Goal: Check status: Check status

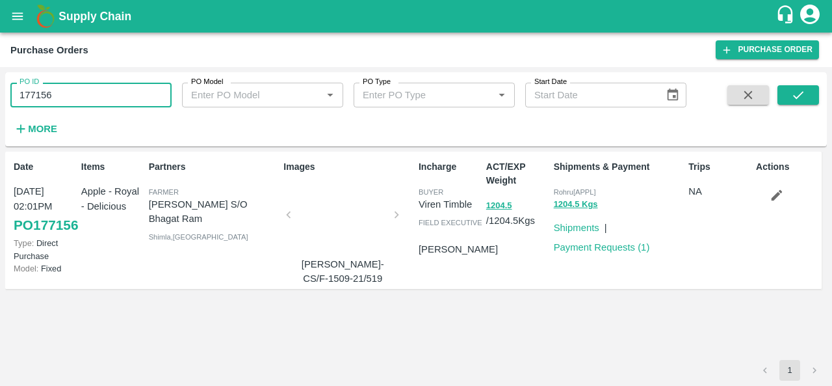
click at [83, 85] on input "177156" at bounding box center [90, 95] width 161 height 25
click at [782, 92] on button "submit" at bounding box center [799, 95] width 42 height 20
click at [96, 90] on input "177156" at bounding box center [90, 95] width 161 height 25
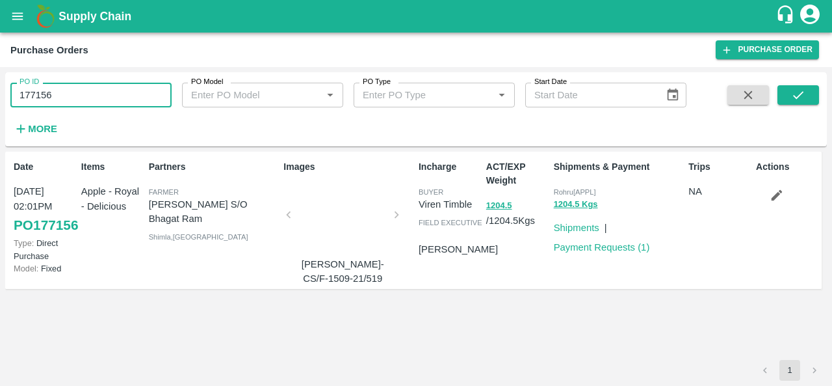
paste input "text"
click at [801, 101] on icon "submit" at bounding box center [798, 95] width 14 height 14
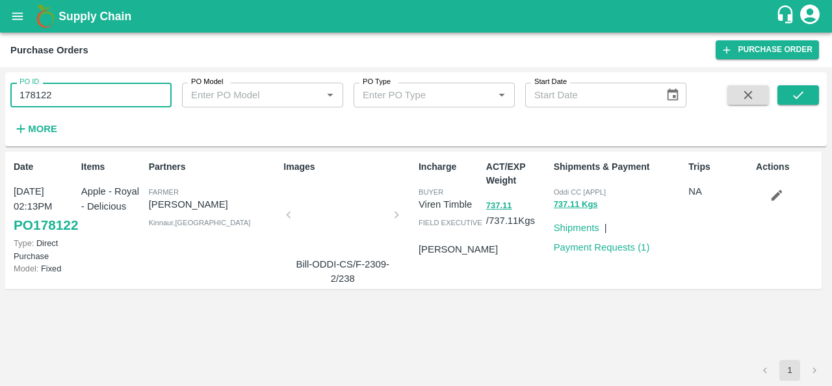
click at [69, 100] on input "178122" at bounding box center [90, 95] width 161 height 25
paste input "text"
click at [808, 92] on button "submit" at bounding box center [799, 95] width 42 height 20
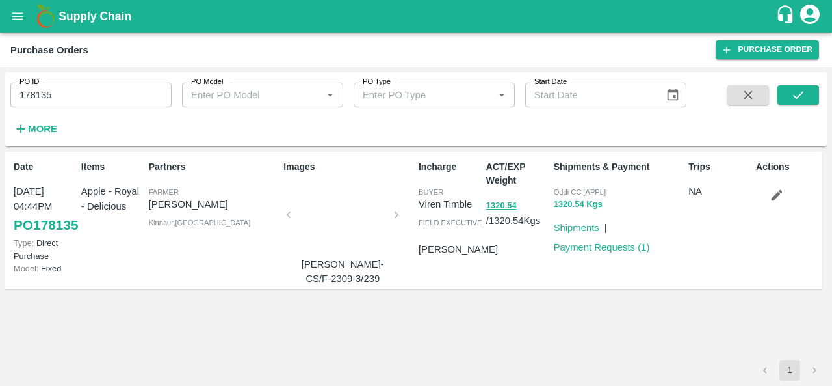
click at [83, 97] on input "178135" at bounding box center [90, 95] width 161 height 25
paste input "text"
click at [802, 94] on icon "submit" at bounding box center [798, 95] width 10 height 8
click at [509, 285] on div "ACT/EXP Weight 1475.3 / 1475.3 Kgs" at bounding box center [515, 220] width 68 height 131
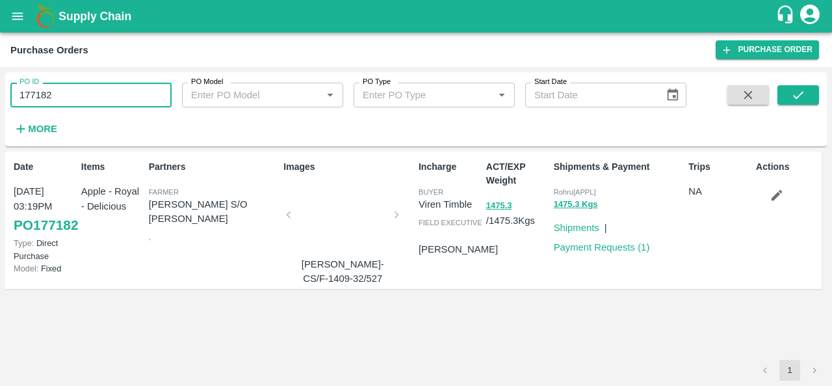
click at [83, 89] on input "177182" at bounding box center [90, 95] width 161 height 25
paste input "text"
click at [804, 92] on icon "submit" at bounding box center [798, 95] width 10 height 8
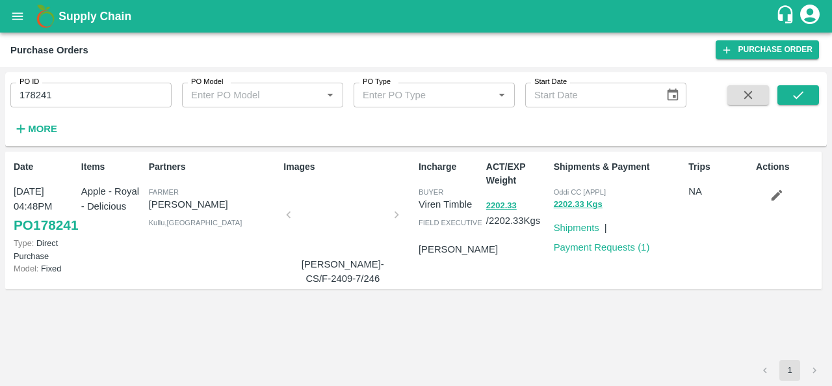
click at [109, 94] on input "178241" at bounding box center [90, 95] width 161 height 25
paste input "text"
click at [806, 90] on button "submit" at bounding box center [799, 95] width 42 height 20
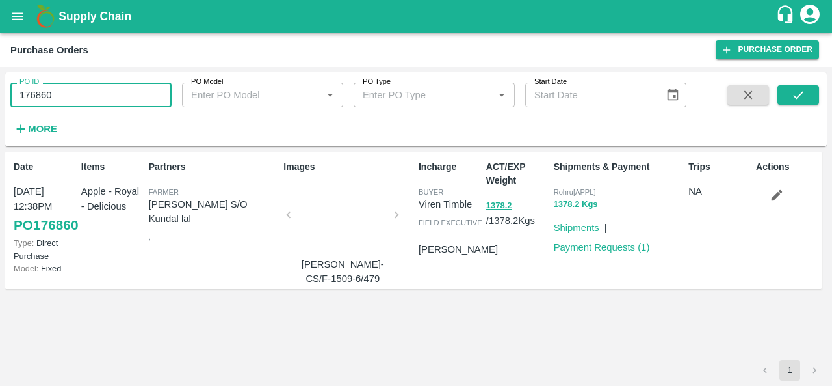
click at [73, 94] on input "176860" at bounding box center [90, 95] width 161 height 25
paste input "text"
click at [800, 98] on icon "submit" at bounding box center [798, 95] width 14 height 14
click at [109, 86] on input "178100" at bounding box center [90, 95] width 161 height 25
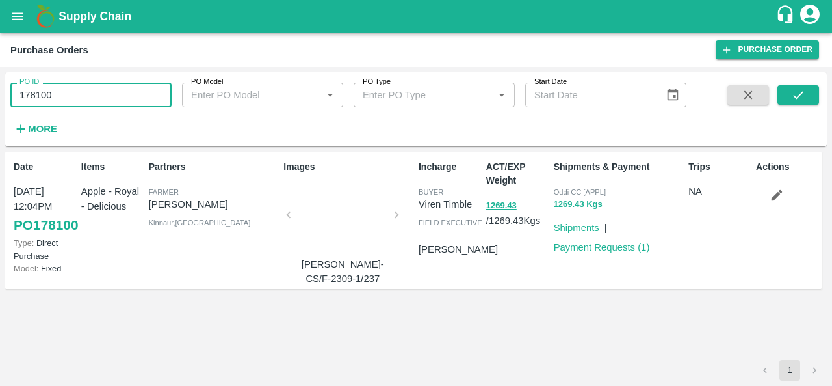
click at [109, 86] on input "178100" at bounding box center [90, 95] width 161 height 25
click at [111, 90] on input "178100" at bounding box center [90, 95] width 161 height 25
paste input "text"
click at [792, 103] on button "submit" at bounding box center [799, 95] width 42 height 20
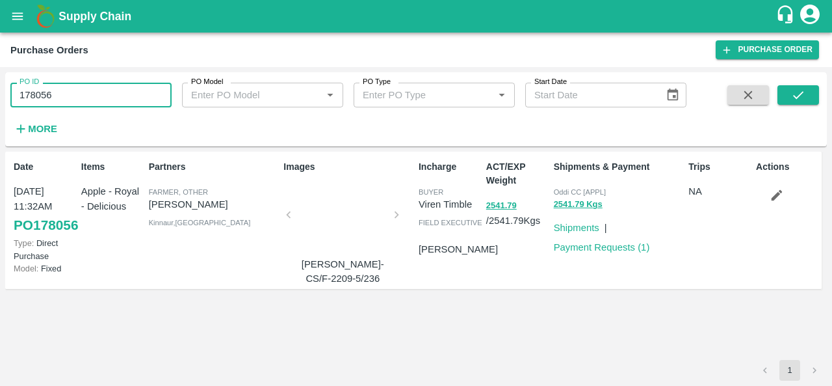
click at [81, 102] on input "178056" at bounding box center [90, 95] width 161 height 25
click at [793, 92] on icon "submit" at bounding box center [798, 95] width 14 height 14
click at [73, 100] on input "178056" at bounding box center [90, 95] width 161 height 25
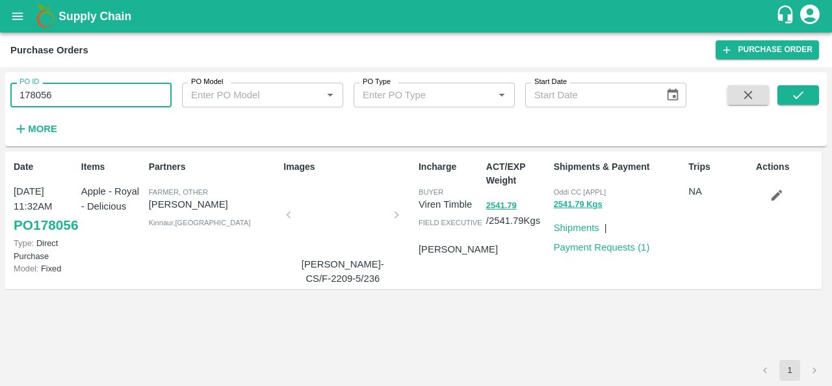
paste input "text"
click at [793, 92] on icon "submit" at bounding box center [798, 95] width 14 height 14
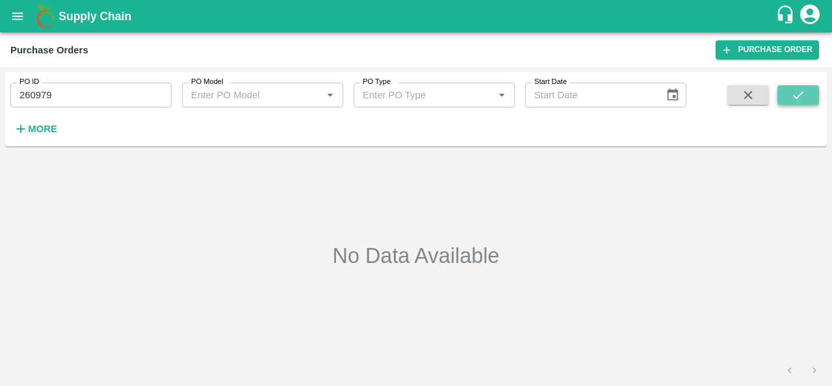
click at [798, 93] on icon "submit" at bounding box center [798, 95] width 14 height 14
click at [77, 98] on input "260979" at bounding box center [90, 95] width 161 height 25
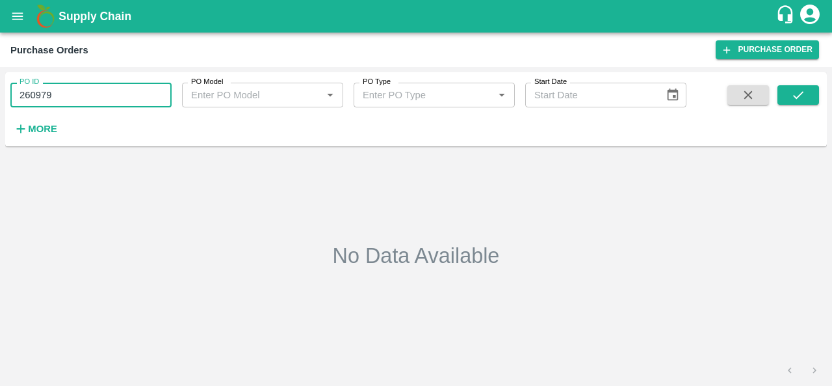
paste input "text"
click at [804, 98] on icon "submit" at bounding box center [798, 95] width 14 height 14
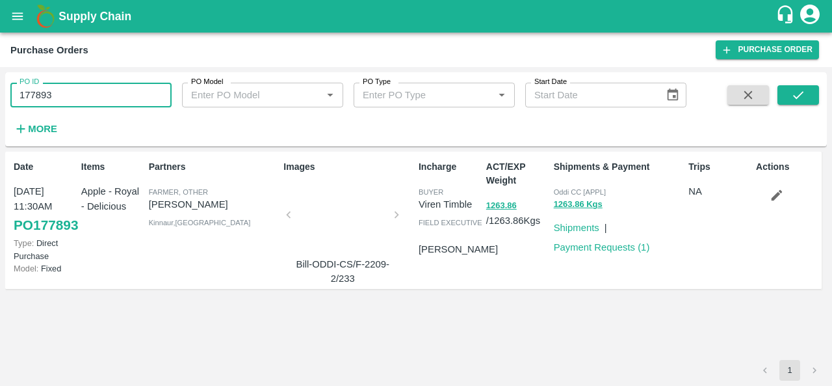
click at [92, 88] on input "177893" at bounding box center [90, 95] width 161 height 25
paste input "text"
click at [791, 94] on icon "submit" at bounding box center [798, 95] width 14 height 14
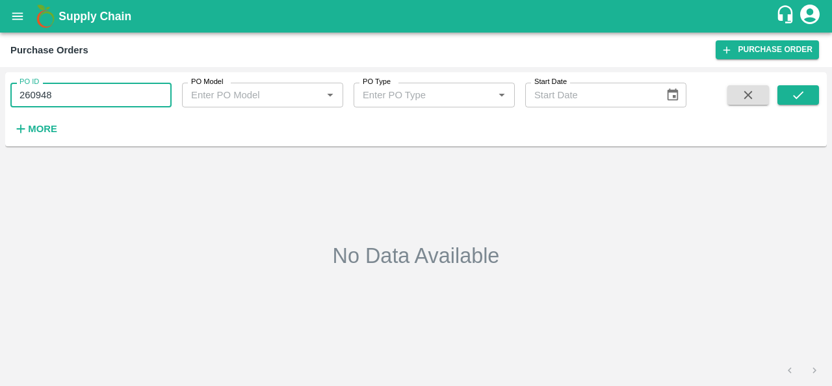
click at [115, 91] on input "260948" at bounding box center [90, 95] width 161 height 25
paste input "text"
click at [796, 96] on icon "submit" at bounding box center [798, 95] width 14 height 14
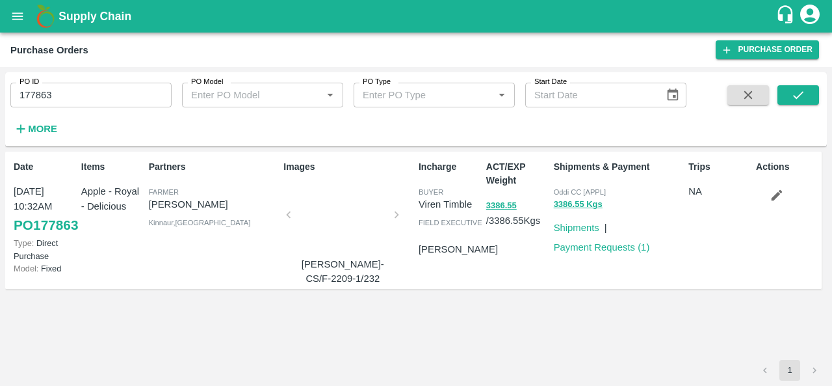
click at [121, 92] on input "177863" at bounding box center [90, 95] width 161 height 25
paste input "text"
click at [793, 98] on icon "submit" at bounding box center [798, 95] width 14 height 14
click at [68, 97] on input "177762" at bounding box center [90, 95] width 161 height 25
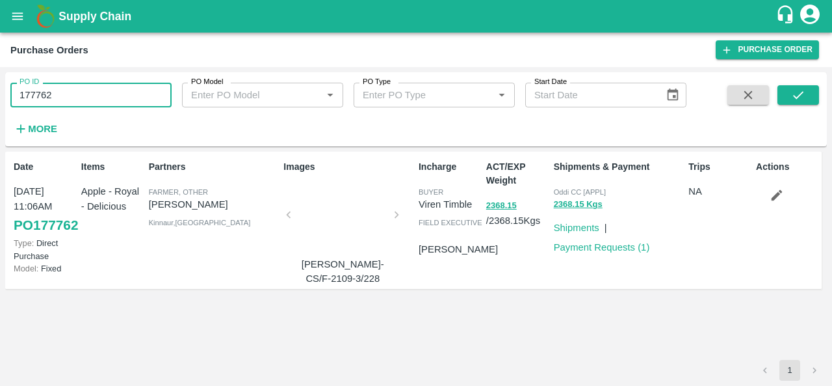
click at [68, 97] on input "177762" at bounding box center [90, 95] width 161 height 25
paste input "text"
click at [803, 93] on icon "submit" at bounding box center [798, 95] width 10 height 8
click at [107, 94] on input "178020" at bounding box center [90, 95] width 161 height 25
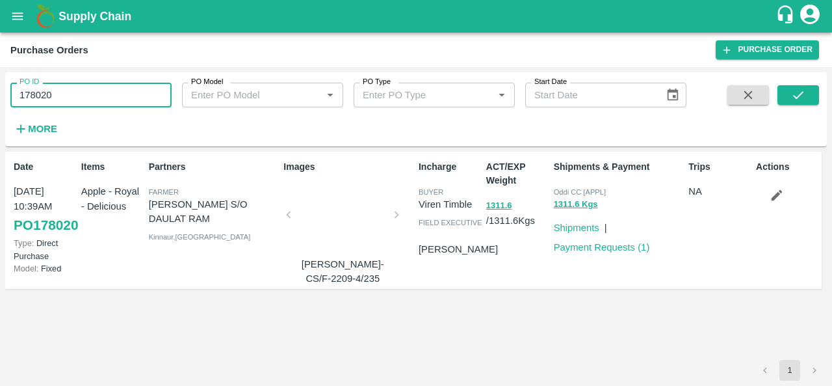
paste input "text"
click at [797, 88] on icon "submit" at bounding box center [798, 95] width 14 height 14
click at [132, 100] on input "177764" at bounding box center [90, 95] width 161 height 25
paste input "text"
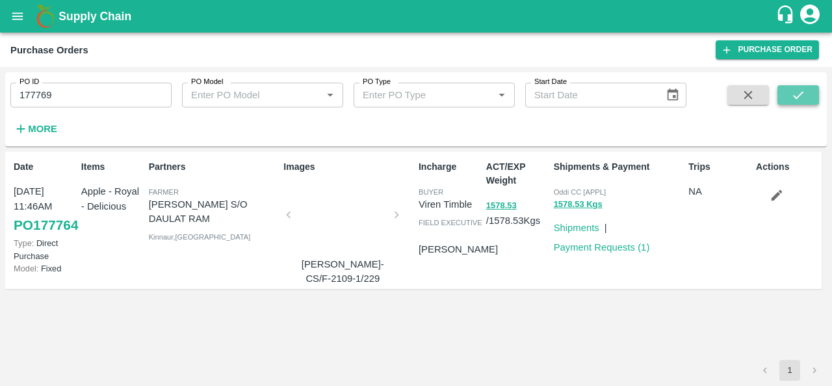
click at [800, 94] on icon "submit" at bounding box center [798, 95] width 14 height 14
click at [86, 98] on input "177769" at bounding box center [90, 95] width 161 height 25
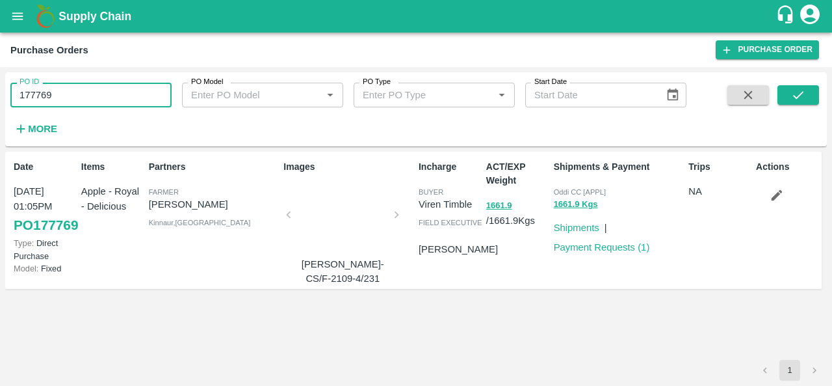
click at [86, 98] on input "177769" at bounding box center [90, 95] width 161 height 25
paste input "text"
click at [806, 91] on button "submit" at bounding box center [799, 95] width 42 height 20
click at [87, 86] on input "178215" at bounding box center [90, 95] width 161 height 25
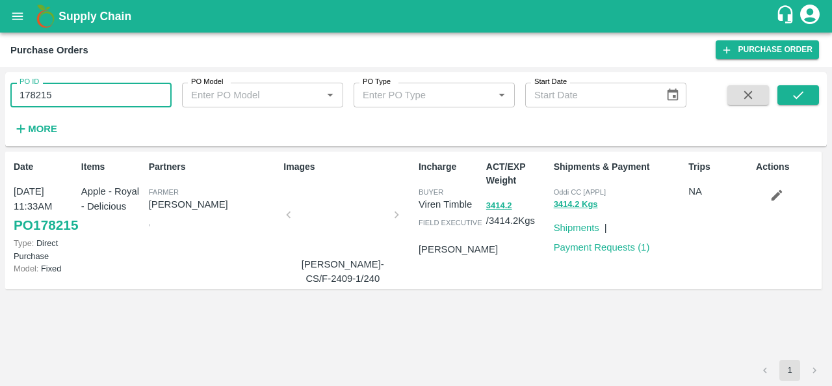
paste input "text"
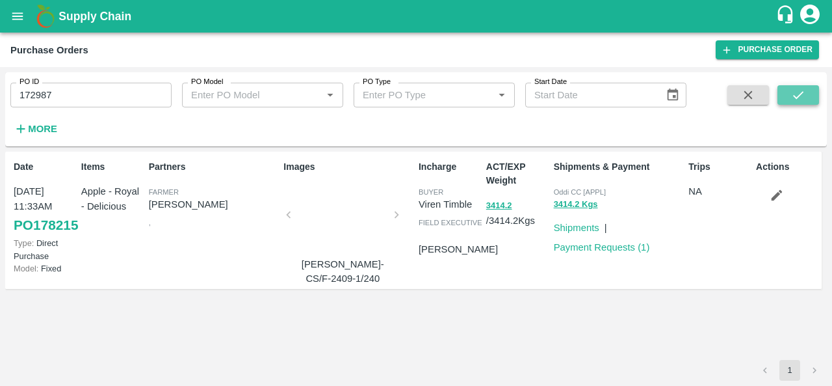
click at [792, 101] on icon "submit" at bounding box center [798, 95] width 14 height 14
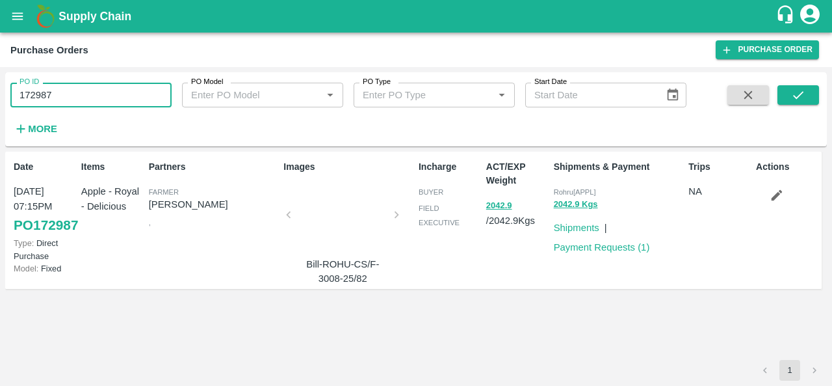
click at [57, 96] on input "172987" at bounding box center [90, 95] width 161 height 25
click at [801, 97] on icon "submit" at bounding box center [798, 95] width 14 height 14
click at [88, 92] on input "172987" at bounding box center [90, 95] width 161 height 25
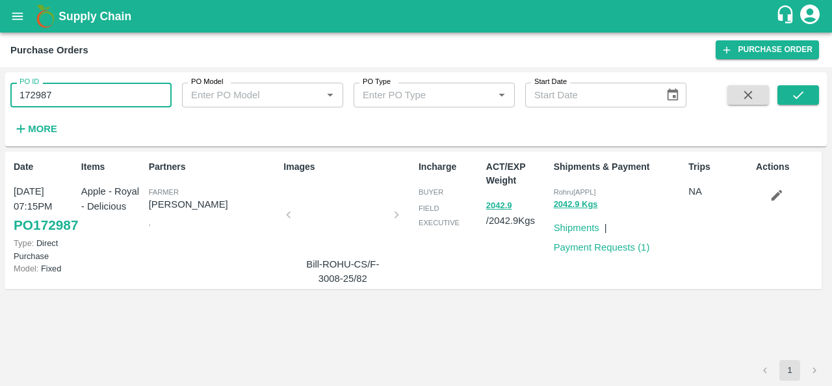
paste input "text"
click at [803, 97] on icon "submit" at bounding box center [798, 95] width 14 height 14
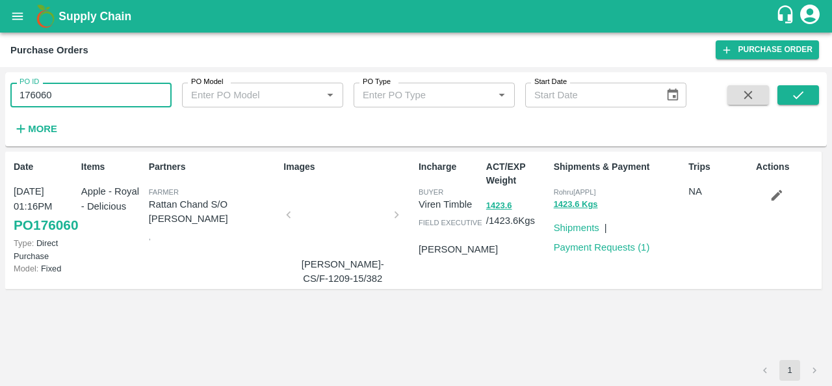
click at [126, 92] on input "176060" at bounding box center [90, 95] width 161 height 25
paste input "text"
click at [803, 92] on icon "submit" at bounding box center [798, 95] width 10 height 8
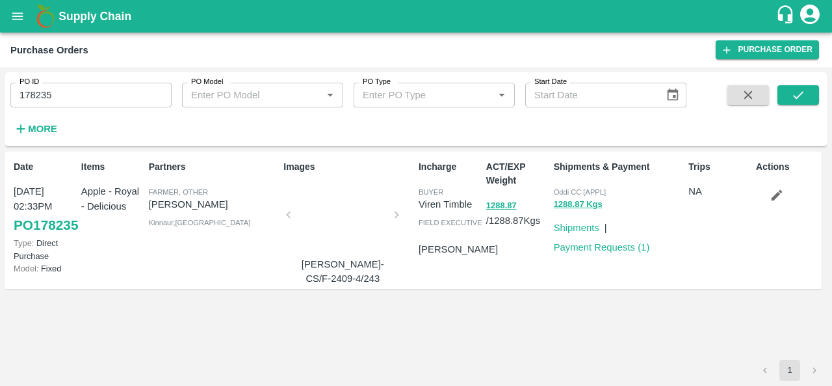
click at [83, 83] on input "178235" at bounding box center [90, 95] width 161 height 25
paste input "text"
click at [793, 94] on icon "submit" at bounding box center [798, 95] width 14 height 14
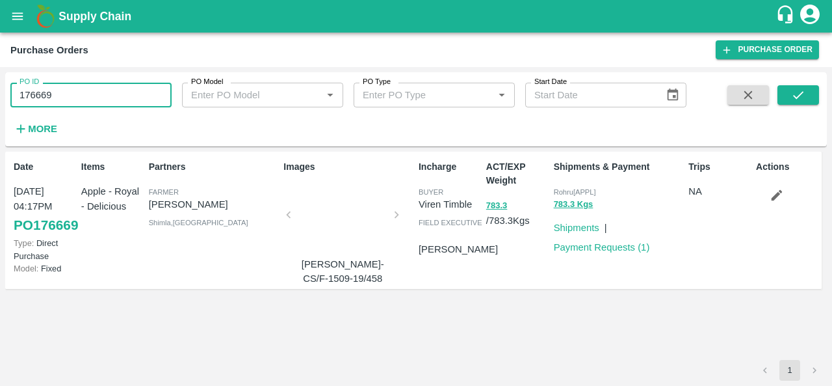
click at [86, 88] on input "176669" at bounding box center [90, 95] width 161 height 25
paste input "text"
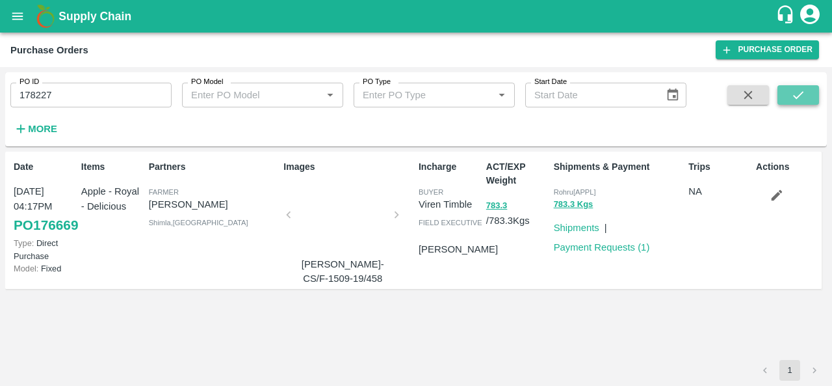
click at [806, 95] on button "submit" at bounding box center [799, 95] width 42 height 20
click at [513, 256] on div "ACT/EXP Weight 1508.66 / 1508.66 Kgs" at bounding box center [515, 220] width 68 height 131
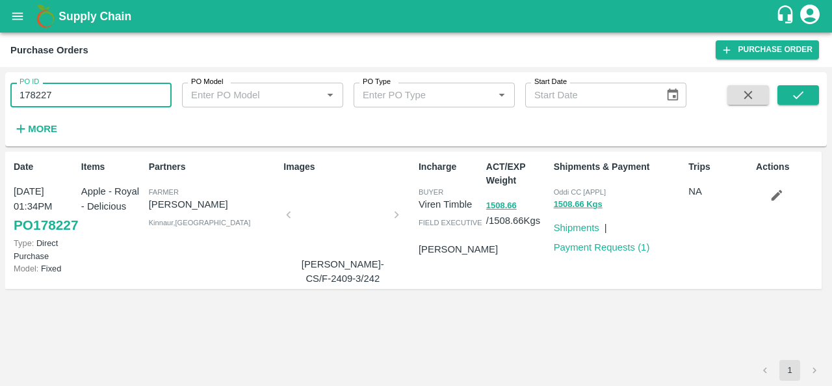
click at [85, 98] on input "178227" at bounding box center [90, 95] width 161 height 25
paste input "text"
click at [796, 97] on icon "submit" at bounding box center [798, 95] width 14 height 14
click at [527, 285] on div "ACT/EXP Weight 1716.07 / 1716.07 Kgs" at bounding box center [515, 220] width 68 height 131
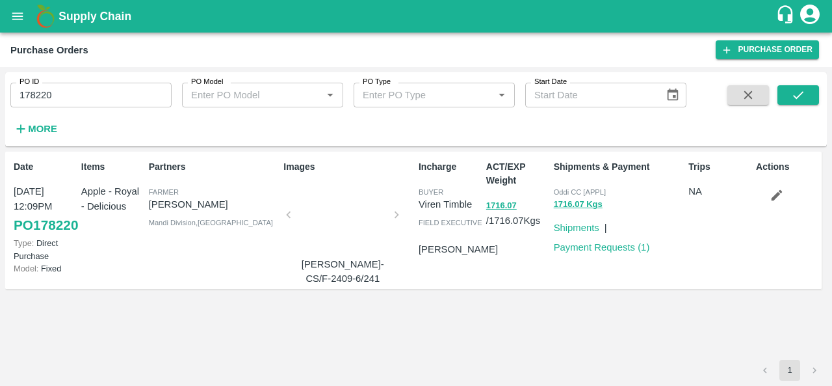
click at [641, 284] on div "Shipments & Payment Oddi CC [APPL] 1716.07 Kgs Shipments | Payment Requests ( 1…" at bounding box center [616, 220] width 135 height 131
click at [112, 94] on input "178220" at bounding box center [90, 95] width 161 height 25
paste input "text"
type input "175899"
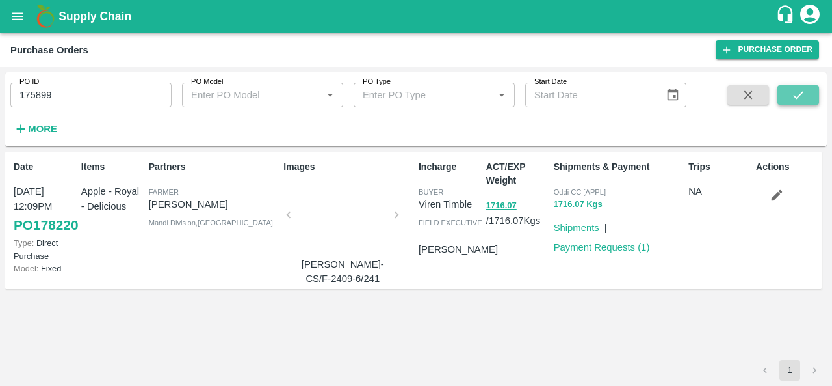
click at [795, 94] on icon "submit" at bounding box center [798, 95] width 14 height 14
